Goal: Transaction & Acquisition: Purchase product/service

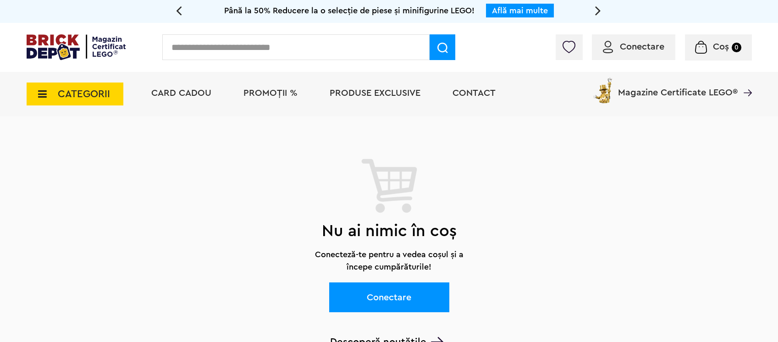
click at [654, 56] on div "Conectare" at bounding box center [633, 47] width 83 height 26
click at [645, 46] on span "Conectare" at bounding box center [642, 46] width 44 height 9
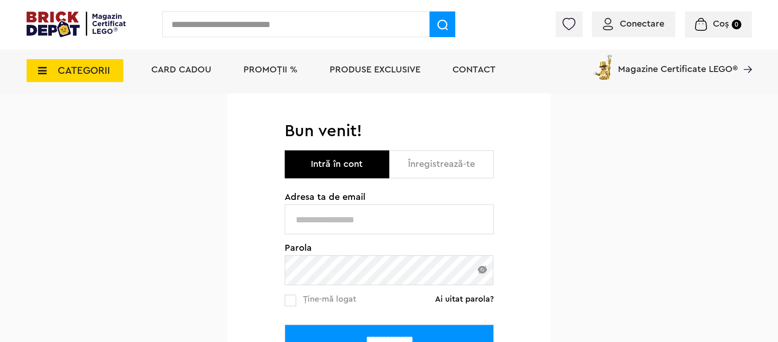
scroll to position [122, 0]
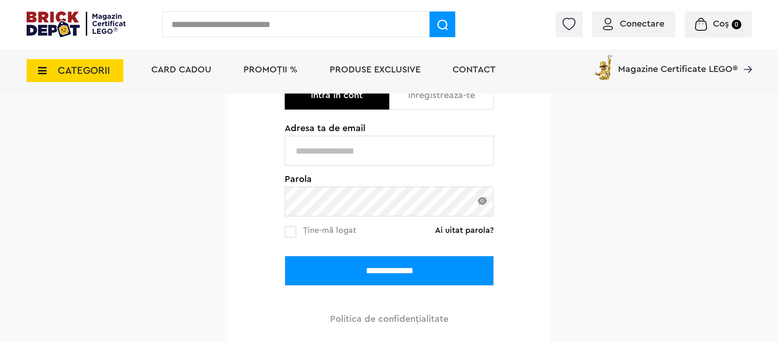
type input "**********"
click at [423, 270] on input "**********" at bounding box center [389, 271] width 209 height 30
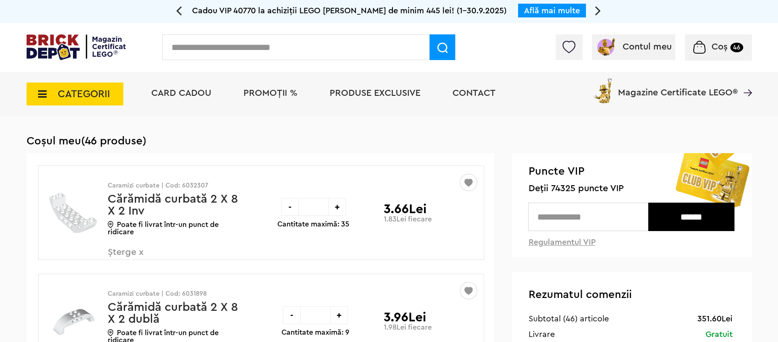
click at [264, 92] on span "PROMOȚII %" at bounding box center [270, 92] width 54 height 9
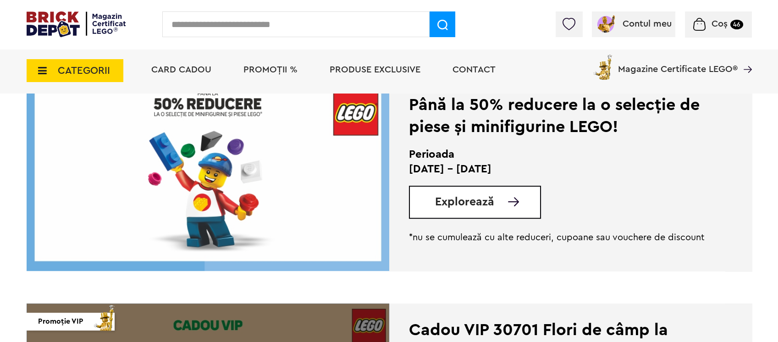
scroll to position [1344, 0]
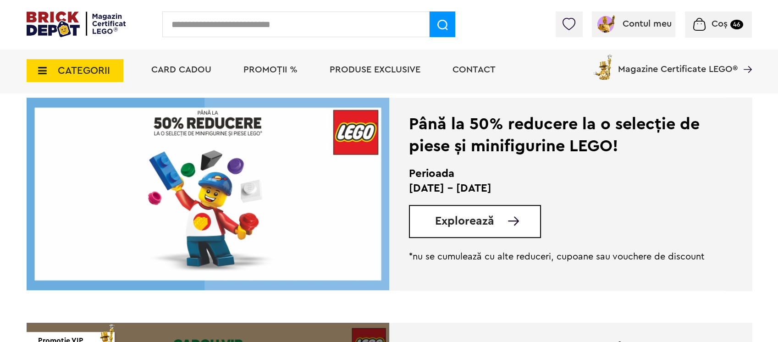
click at [483, 224] on span "Explorează" at bounding box center [464, 220] width 59 height 11
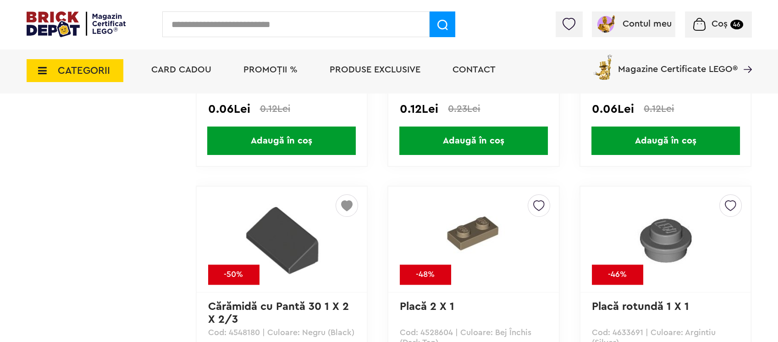
scroll to position [950, 0]
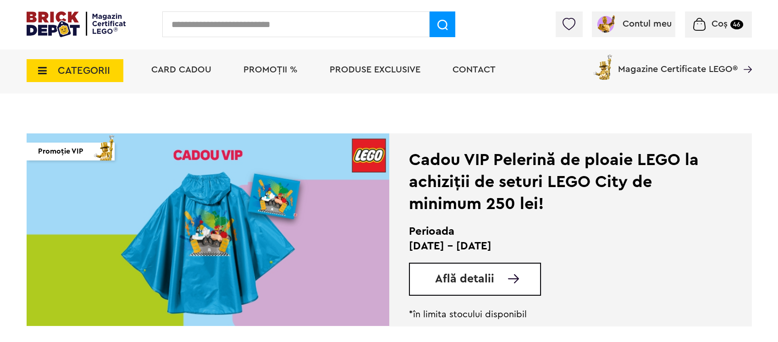
scroll to position [183, 0]
click at [249, 244] on img at bounding box center [208, 229] width 363 height 192
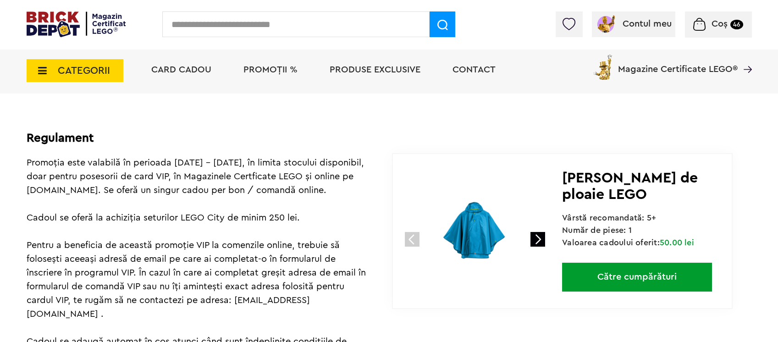
scroll to position [428, 0]
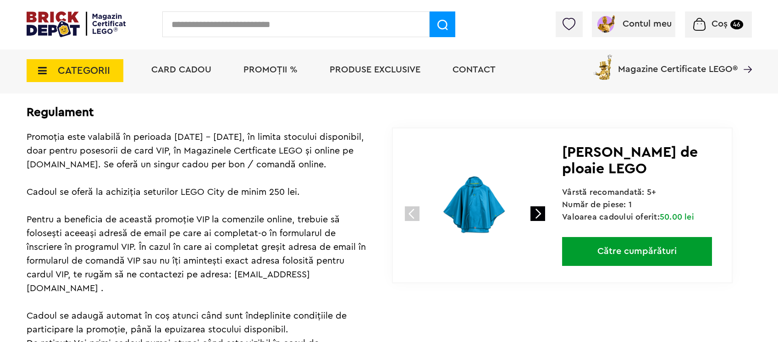
click at [540, 215] on link at bounding box center [537, 213] width 15 height 15
click at [475, 208] on img at bounding box center [474, 206] width 122 height 122
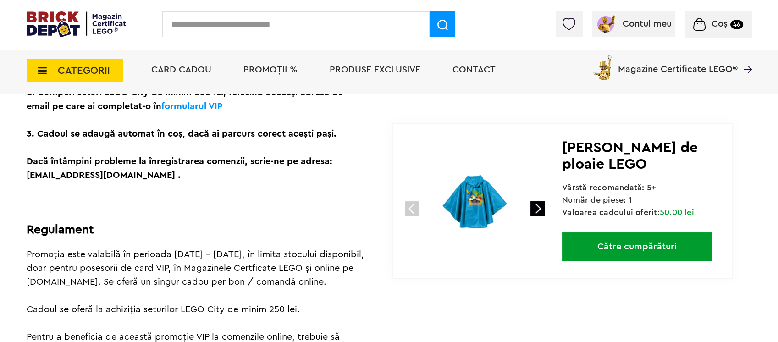
scroll to position [305, 0]
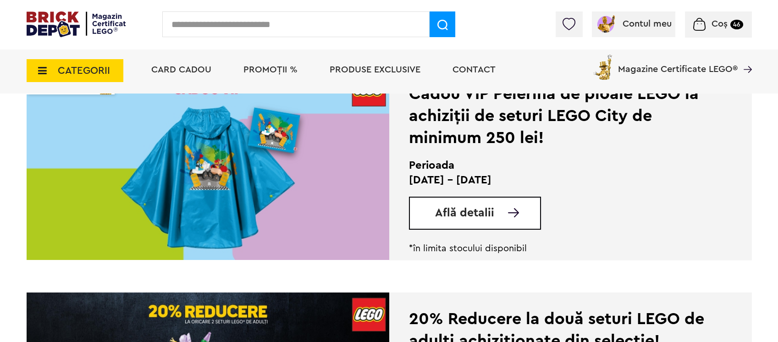
scroll to position [202, 0]
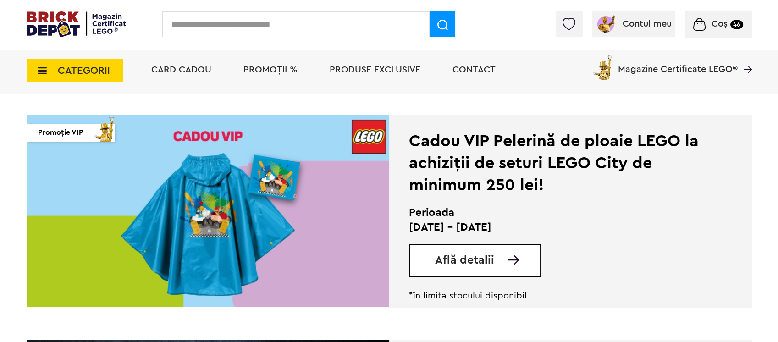
click at [705, 17] on div "Coș 46" at bounding box center [718, 24] width 67 height 26
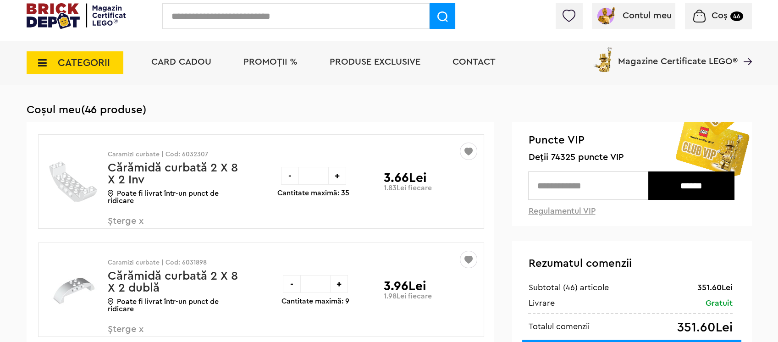
scroll to position [7, 0]
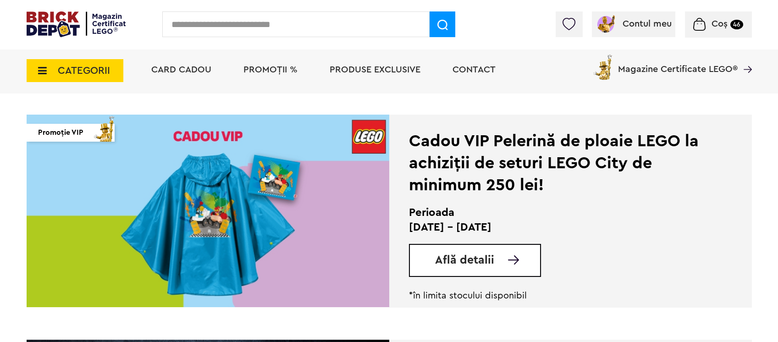
click at [92, 72] on span "CATEGORII" at bounding box center [84, 71] width 52 height 10
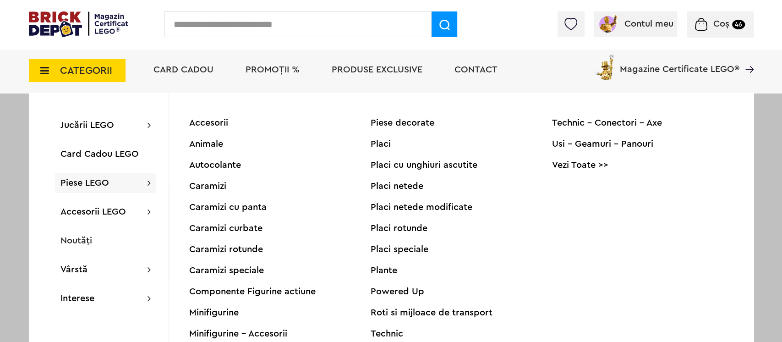
click at [110, 187] on div "Piese LEGO Accesorii Animale Autocolante Caramizi Caramizi cu panta Caramizi cu…" at bounding box center [105, 183] width 101 height 20
